Goal: Find specific page/section: Find specific page/section

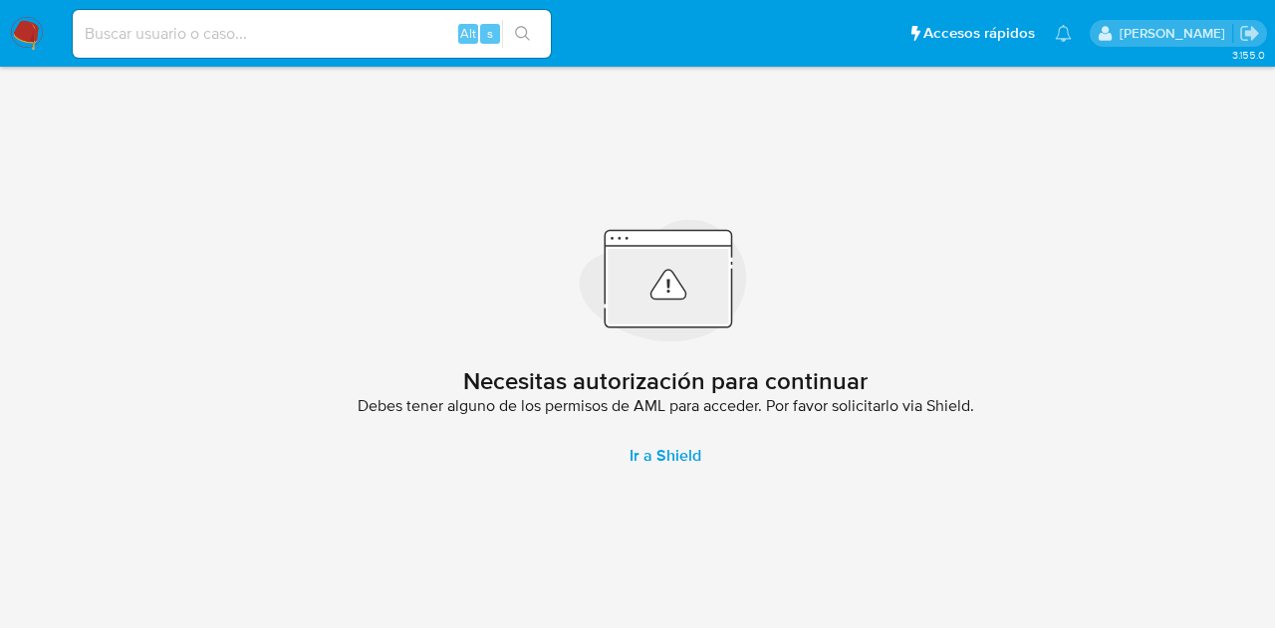
click at [27, 279] on main "3.155.0 Necesitas autorización para continuar Debes tener alguno de los permiso…" at bounding box center [637, 314] width 1275 height 628
click at [16, 32] on img at bounding box center [27, 34] width 34 height 34
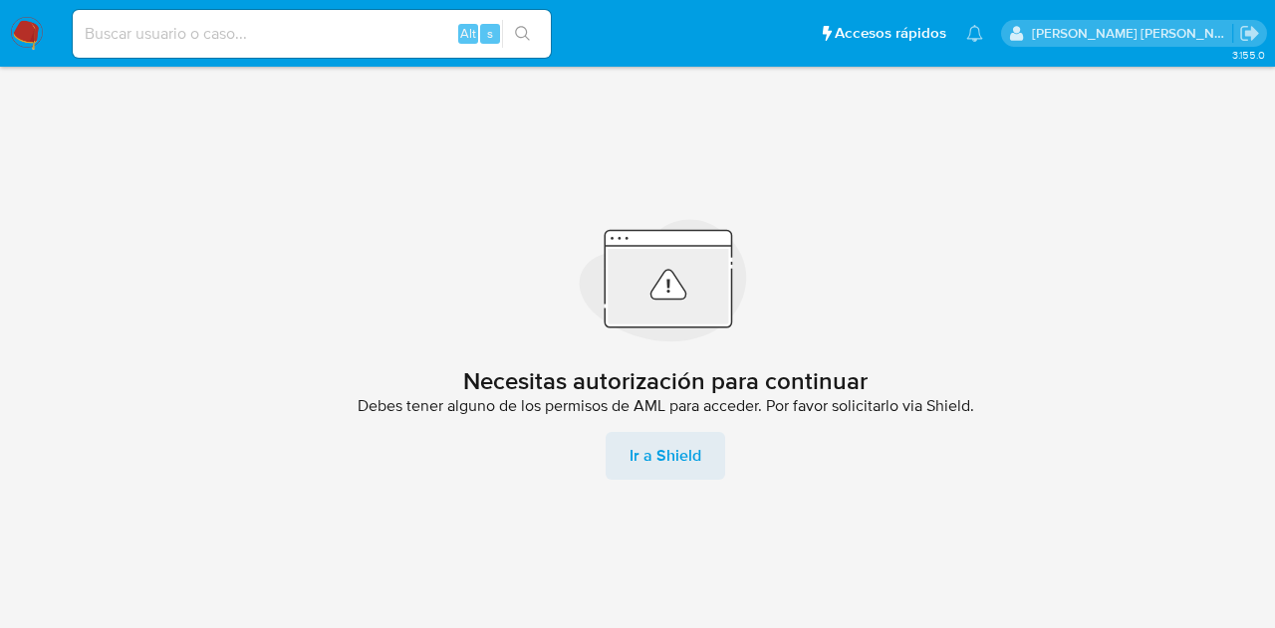
click at [635, 464] on span "Ir a Shield" at bounding box center [665, 456] width 72 height 48
click at [1254, 33] on icon "Salir" at bounding box center [1249, 33] width 18 height 15
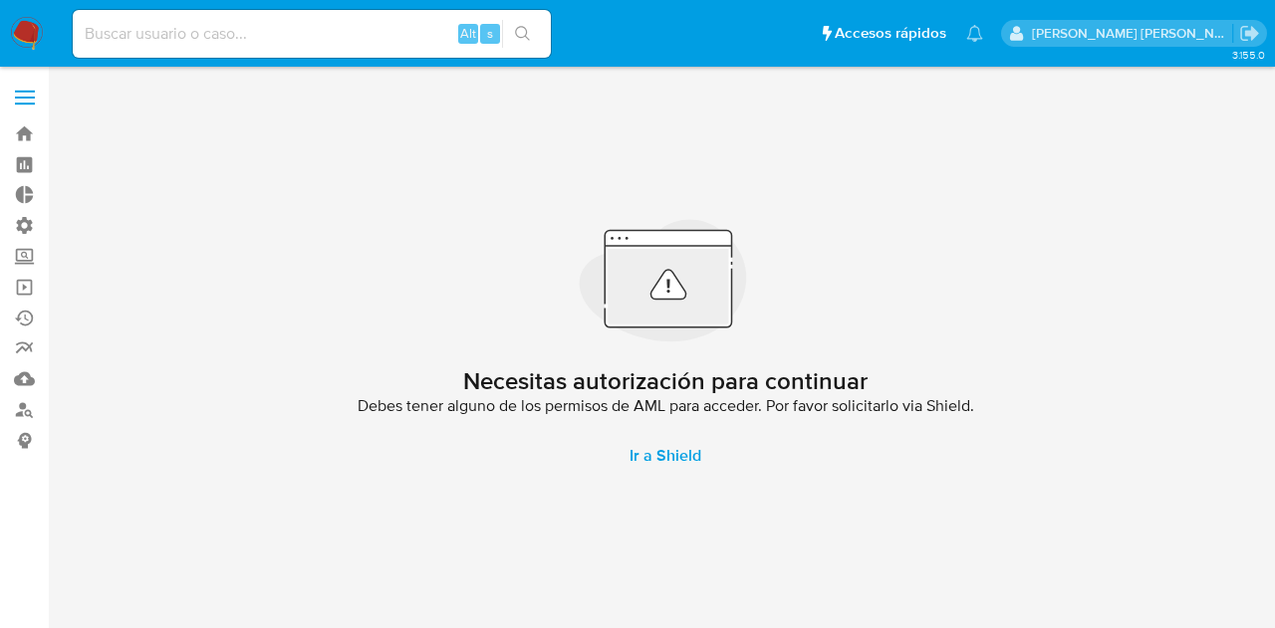
click at [20, 99] on span at bounding box center [25, 98] width 20 height 3
click at [0, 0] on input "checkbox" at bounding box center [0, 0] width 0 height 0
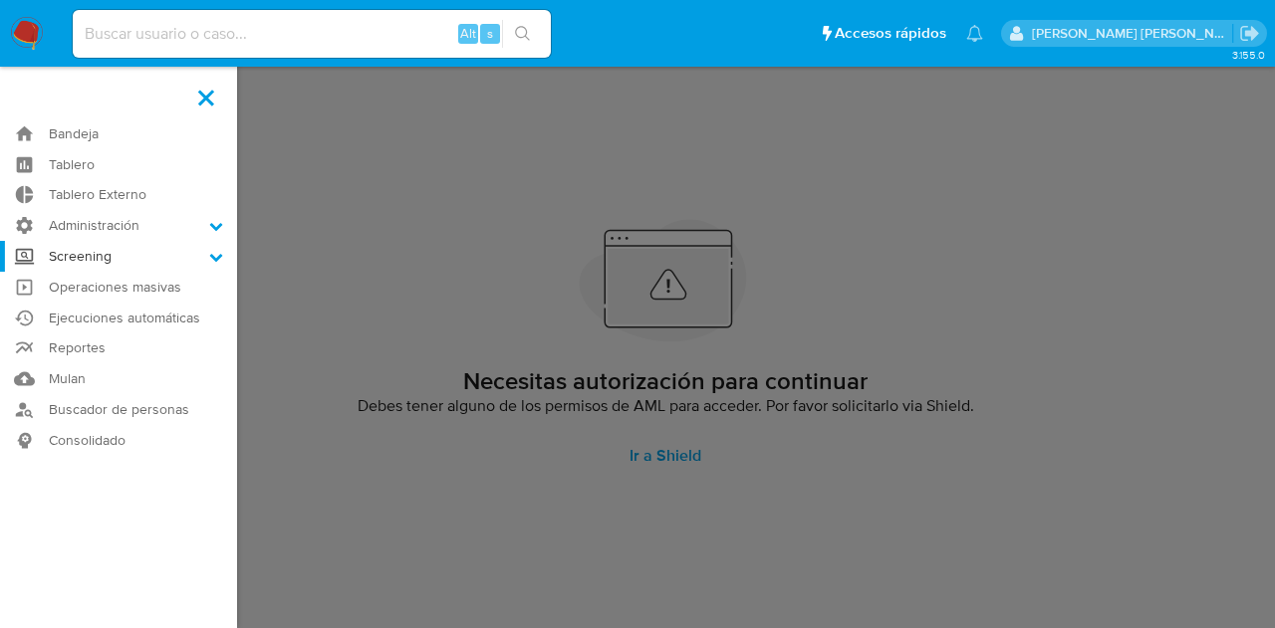
click at [215, 256] on icon at bounding box center [216, 257] width 14 height 14
click at [0, 0] on input "Screening" at bounding box center [0, 0] width 0 height 0
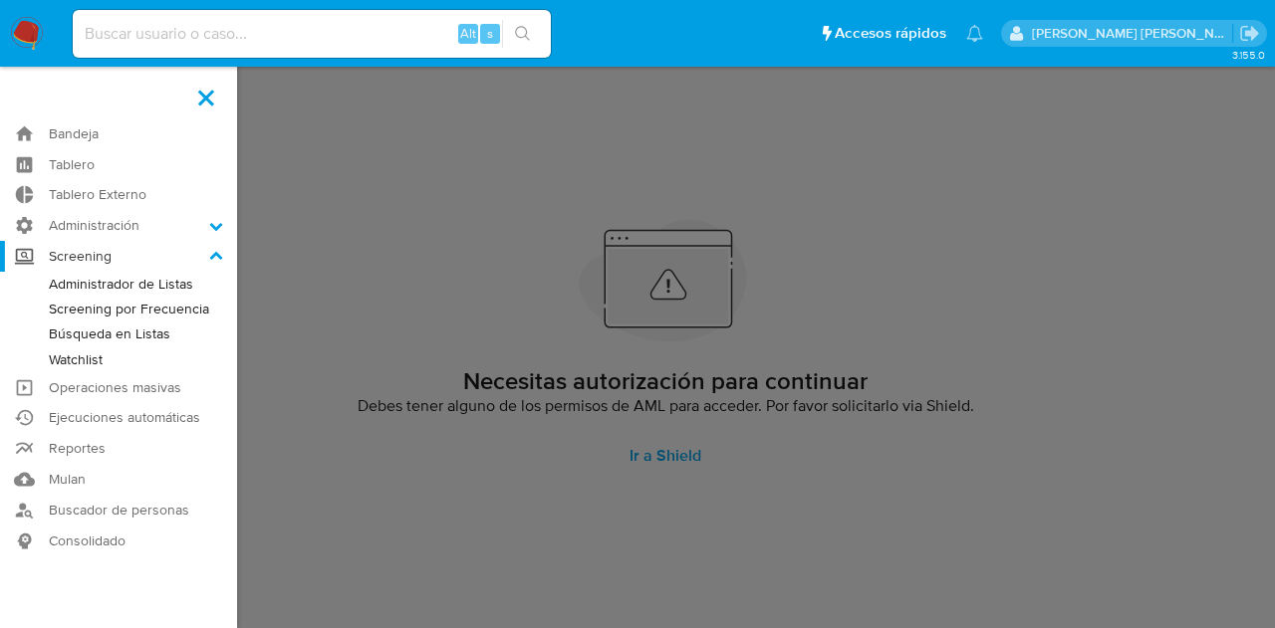
click at [215, 256] on icon at bounding box center [216, 255] width 13 height 8
click at [0, 0] on input "Screening" at bounding box center [0, 0] width 0 height 0
click at [211, 224] on icon at bounding box center [216, 227] width 13 height 8
click at [0, 0] on input "Administración" at bounding box center [0, 0] width 0 height 0
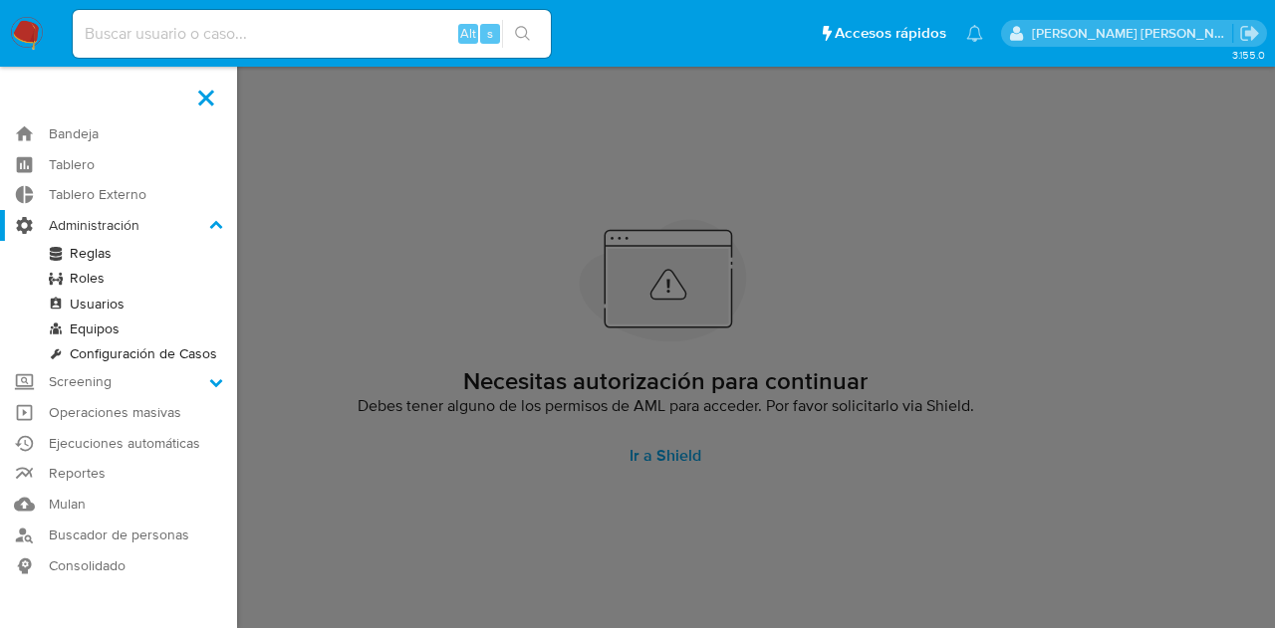
click at [211, 224] on icon at bounding box center [216, 226] width 14 height 14
click at [0, 0] on input "Administración" at bounding box center [0, 0] width 0 height 0
click at [213, 94] on label at bounding box center [206, 98] width 50 height 42
click at [0, 0] on input "checkbox" at bounding box center [0, 0] width 0 height 0
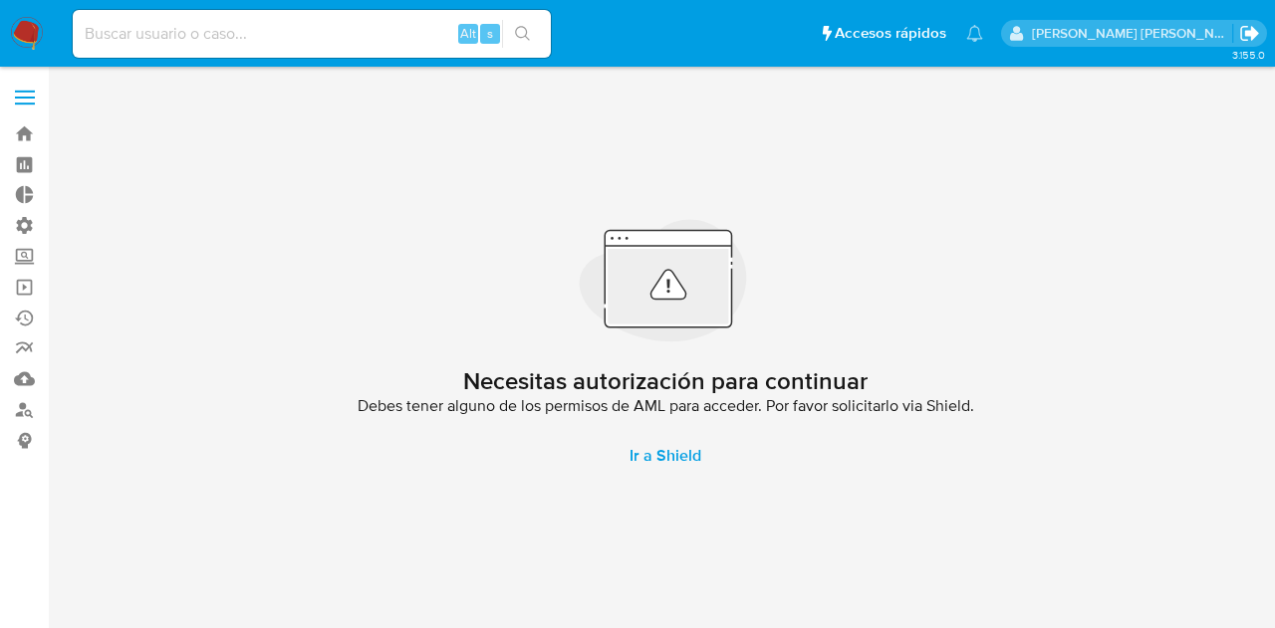
click at [1240, 35] on icon "Salir" at bounding box center [1249, 33] width 18 height 15
click at [1219, 443] on div "Necesitas autorización para continuar Debes tener alguno de los permisos de AML…" at bounding box center [665, 348] width 1187 height 536
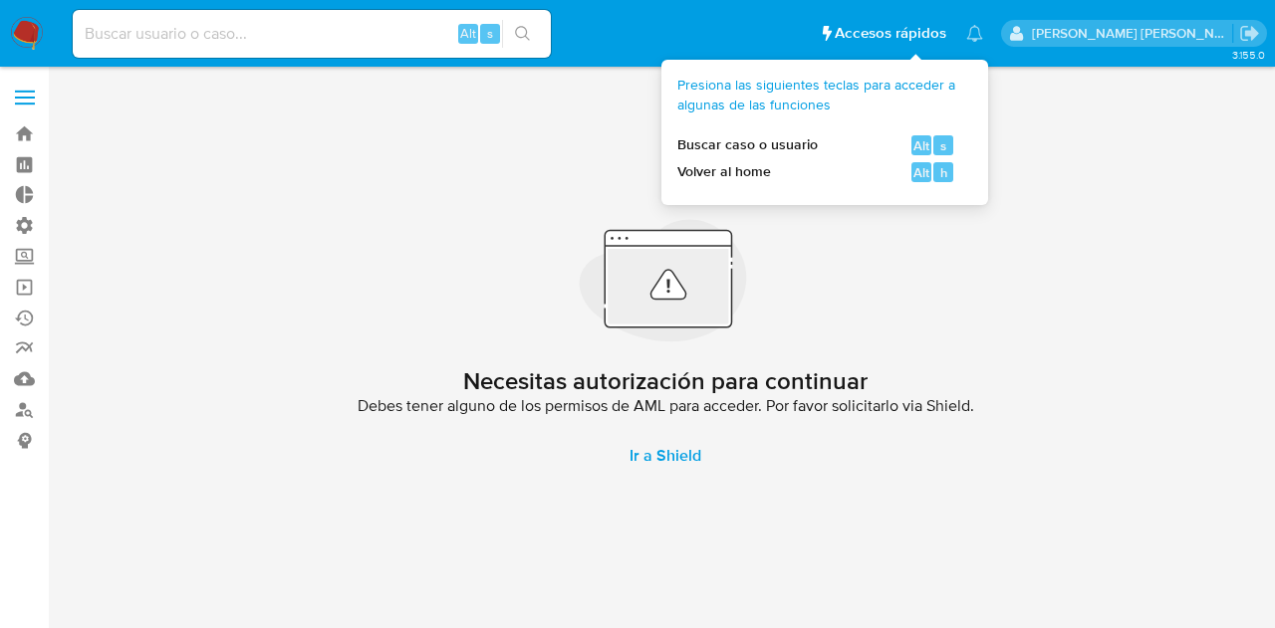
click at [762, 264] on icon at bounding box center [665, 278] width 319 height 127
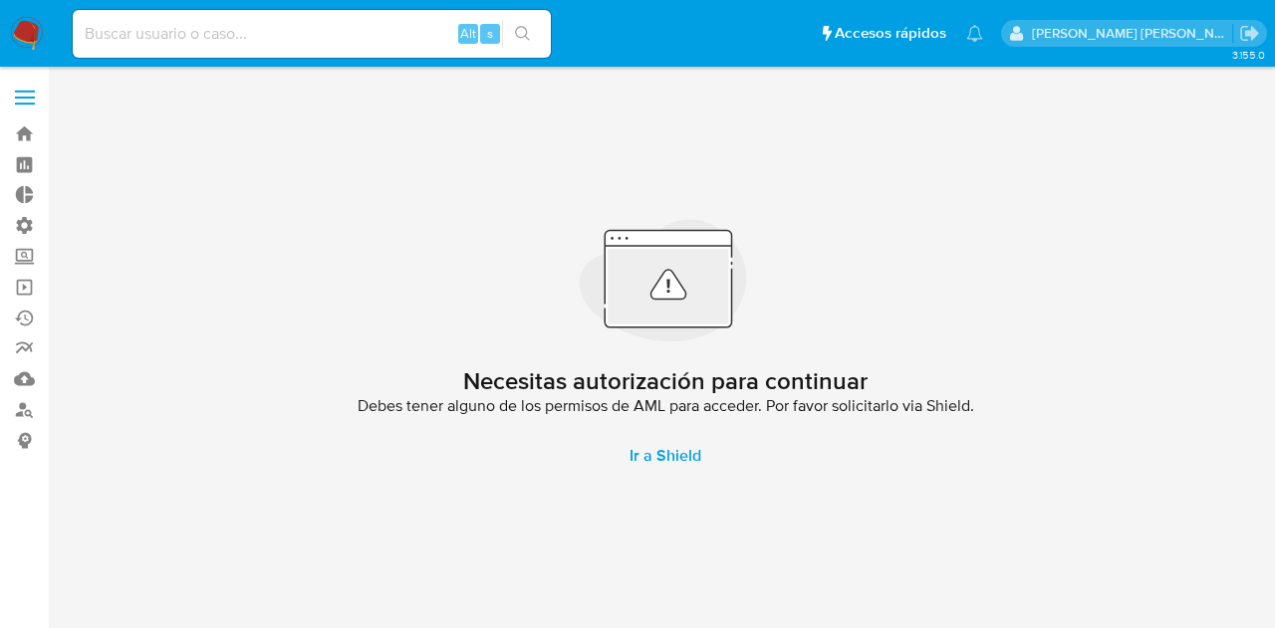
drag, startPoint x: 748, startPoint y: 544, endPoint x: 759, endPoint y: 546, distance: 11.1
click at [749, 544] on div "Necesitas autorización para continuar Debes tener alguno de los permisos de AML…" at bounding box center [665, 348] width 1187 height 536
click at [380, 45] on input at bounding box center [312, 34] width 478 height 26
type input "fravega"
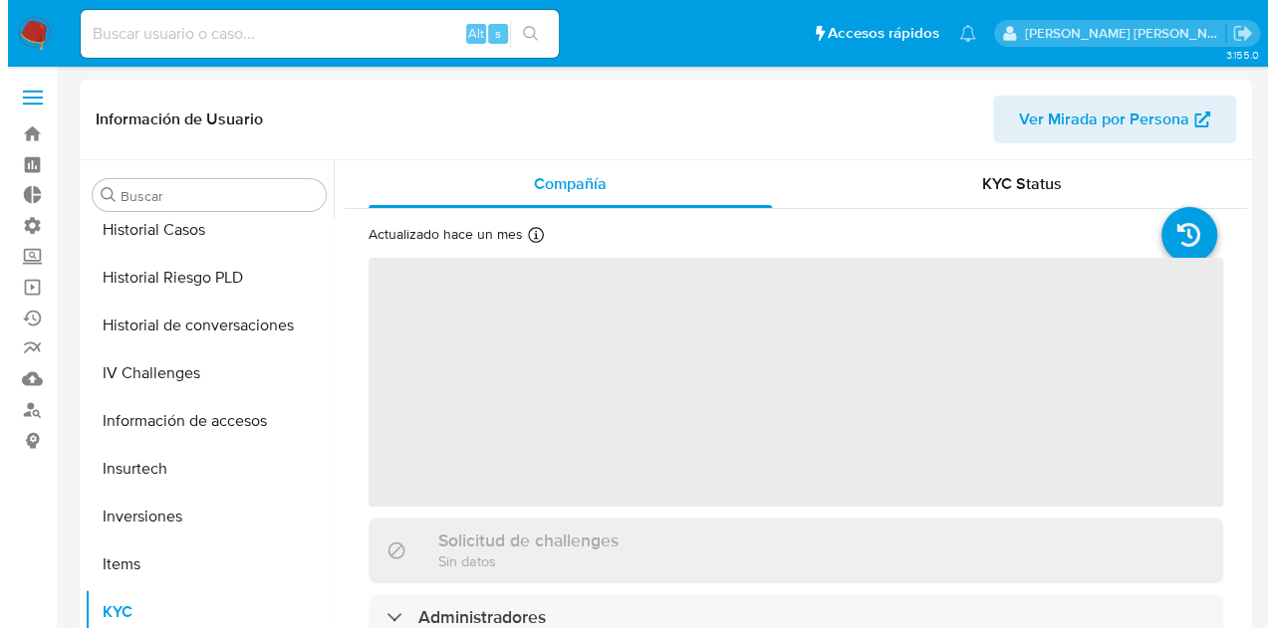
scroll to position [937, 0]
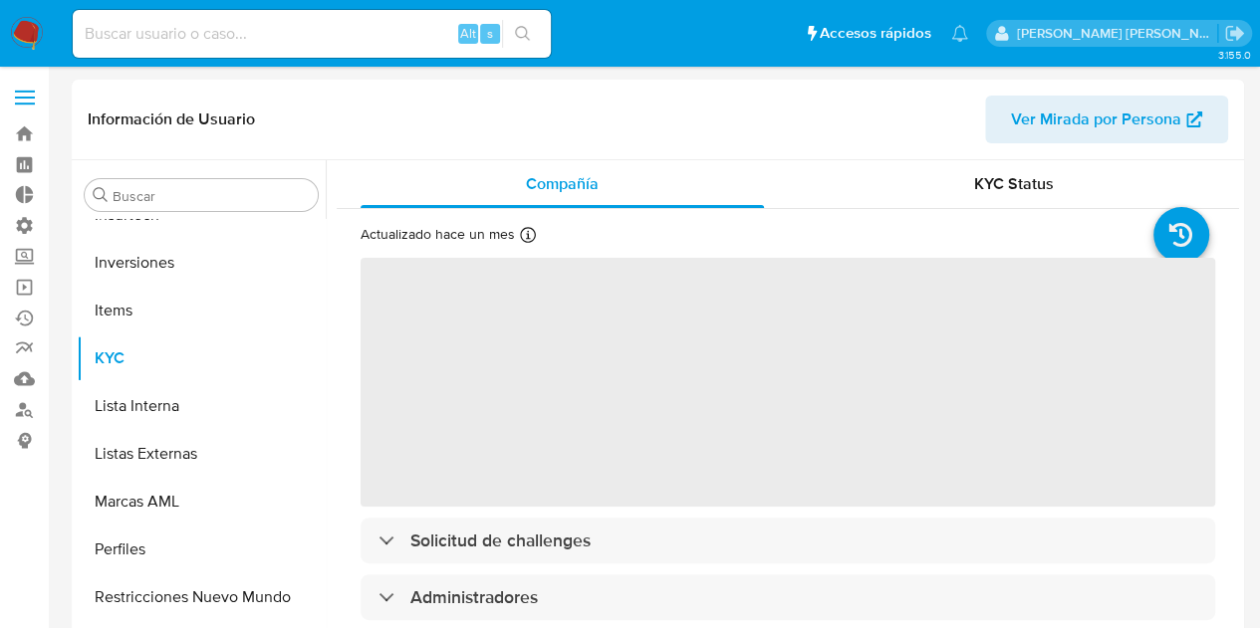
scroll to position [937, 0]
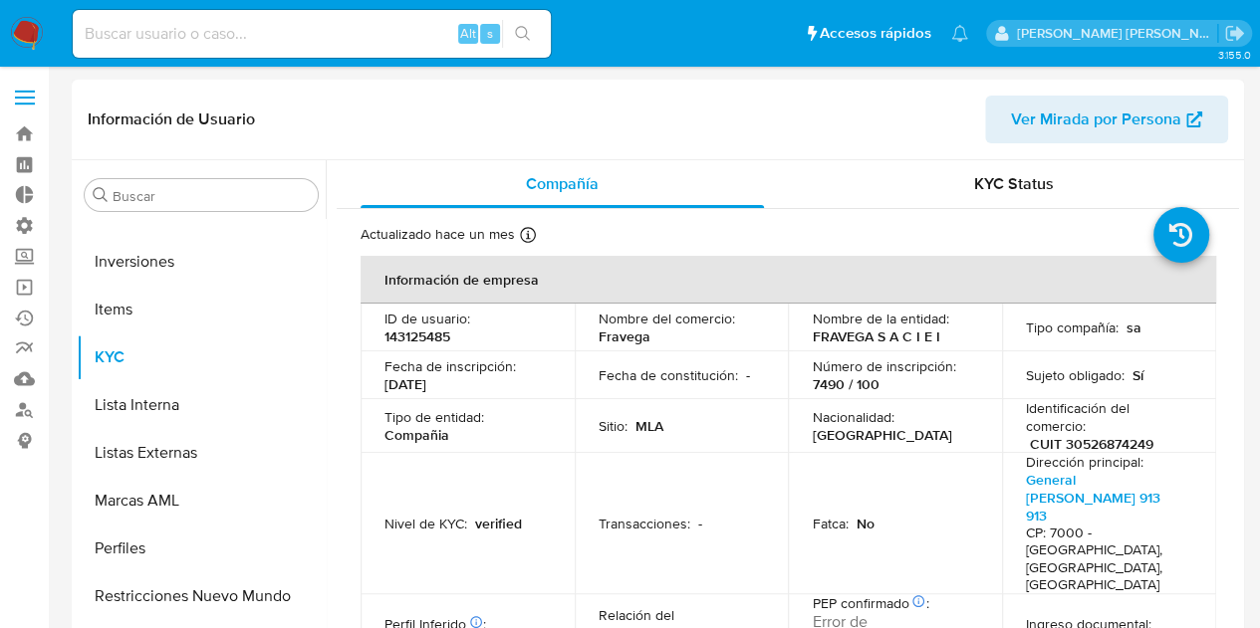
select select "10"
click at [18, 124] on link "Bandeja" at bounding box center [118, 134] width 237 height 31
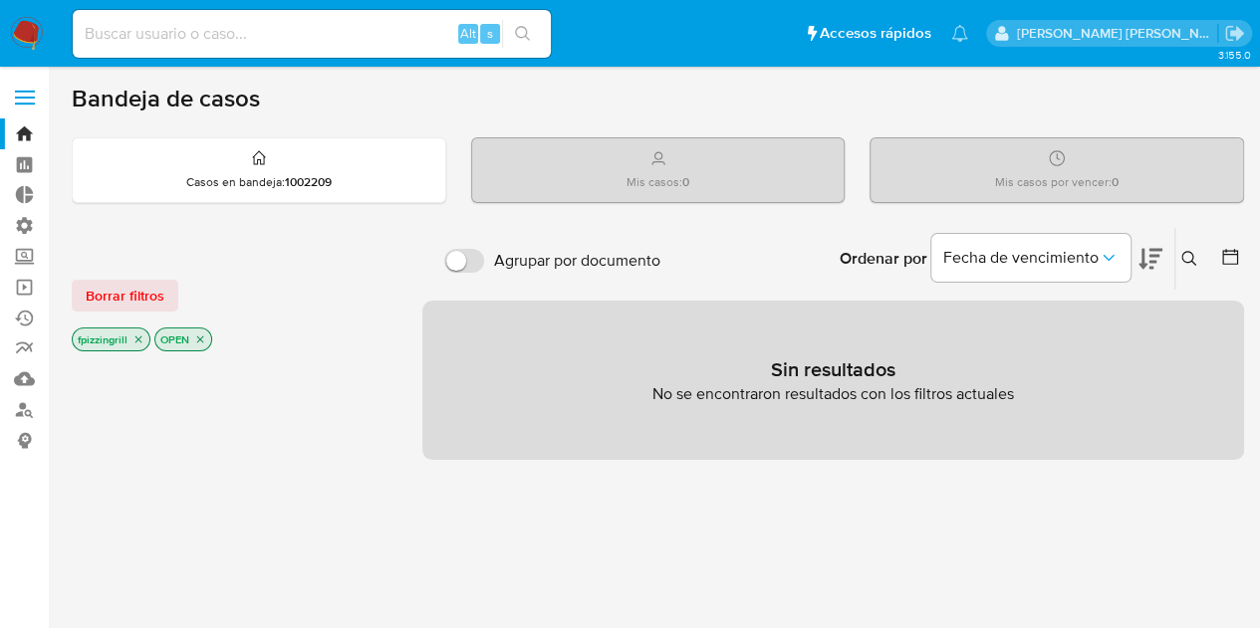
click at [173, 32] on input at bounding box center [312, 34] width 478 height 26
